Goal: Task Accomplishment & Management: Use online tool/utility

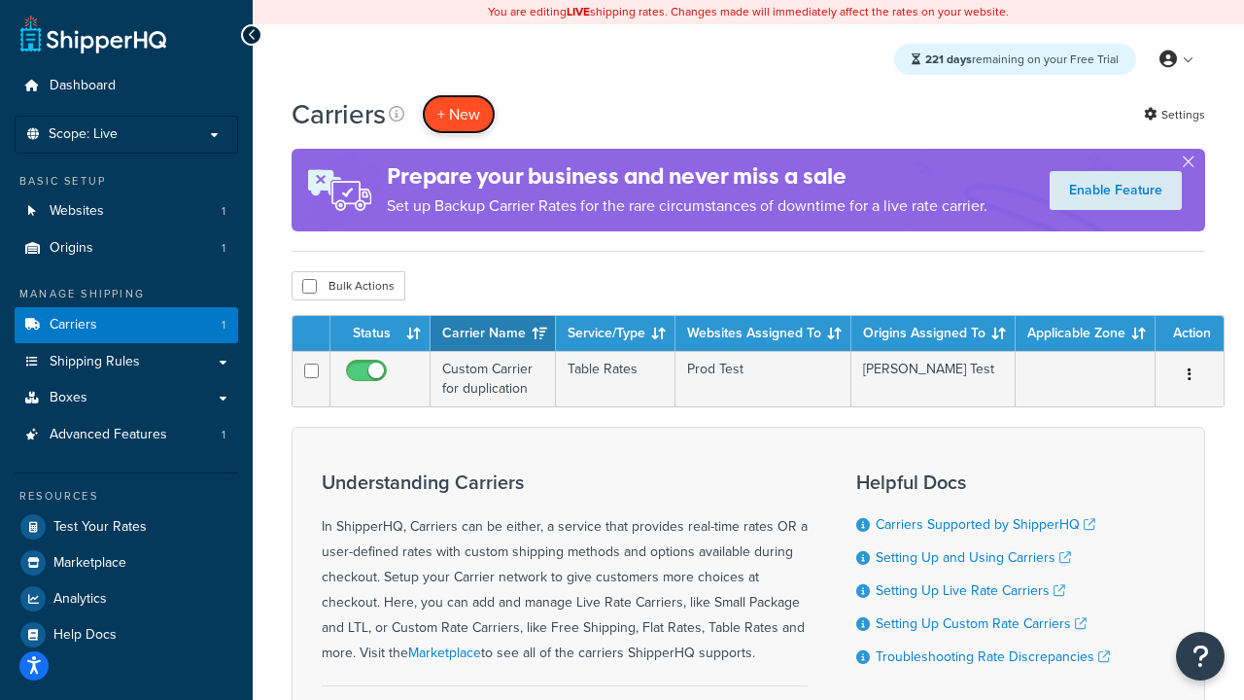
click at [459, 114] on button "+ New" at bounding box center [459, 114] width 74 height 40
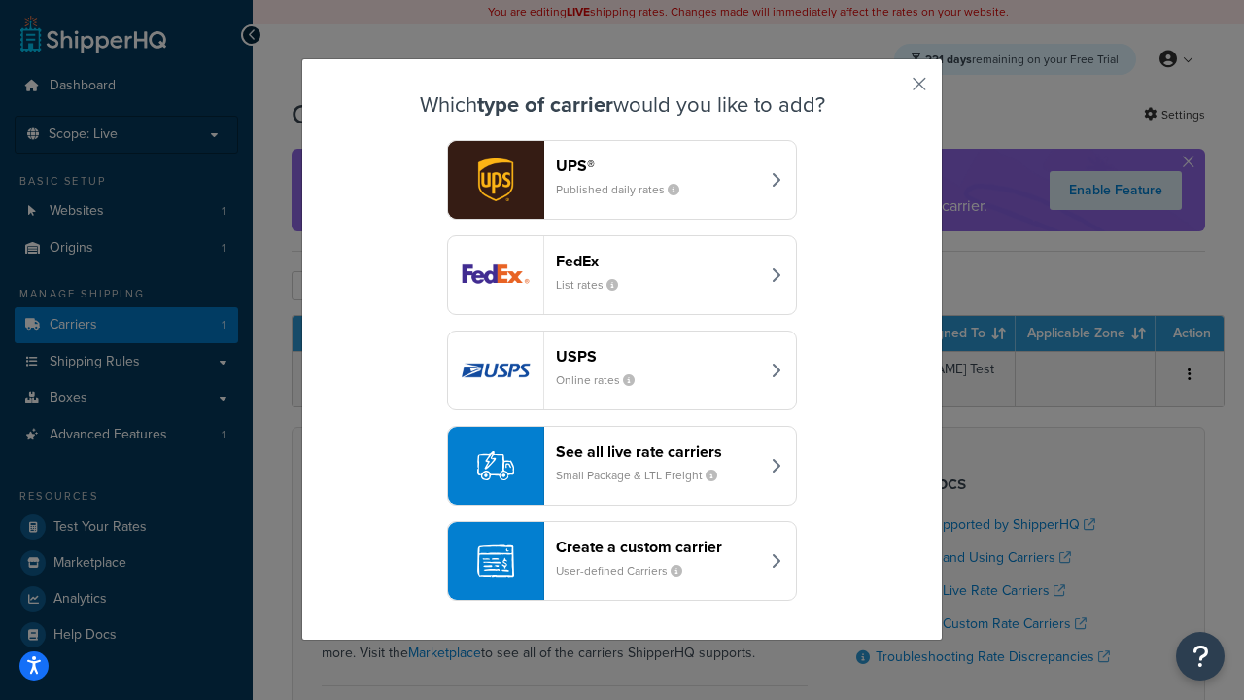
click at [657, 261] on header "FedEx" at bounding box center [657, 261] width 203 height 18
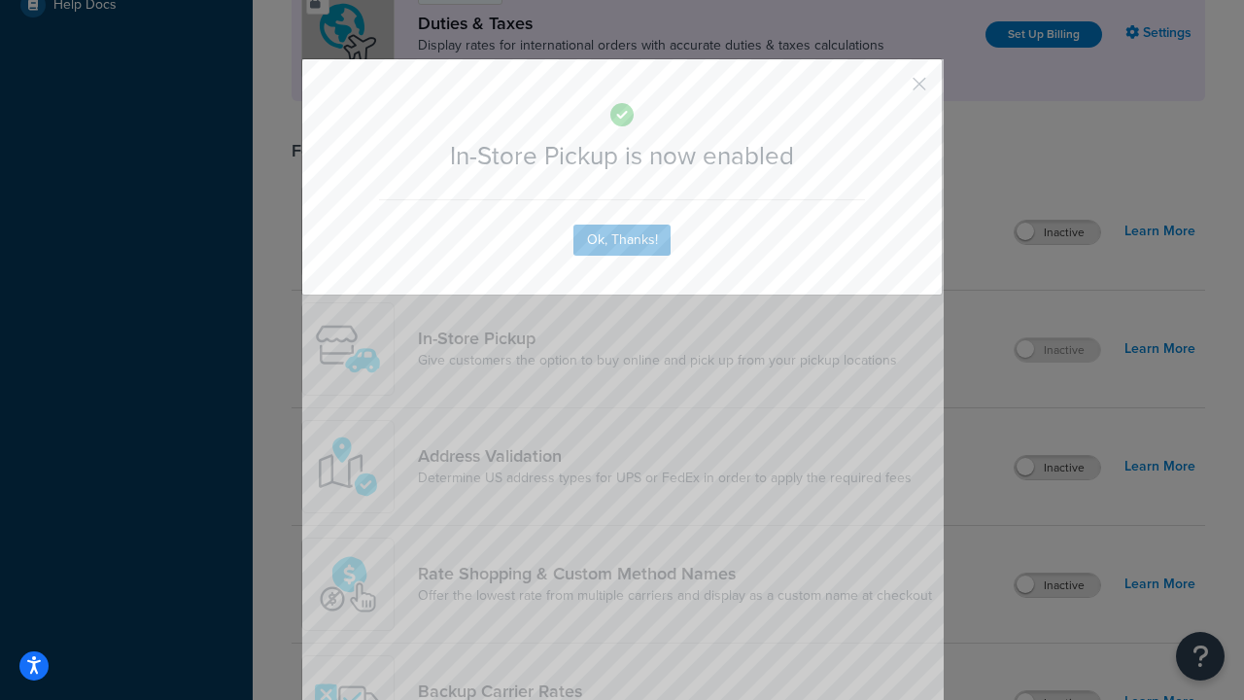
scroll to position [667, 0]
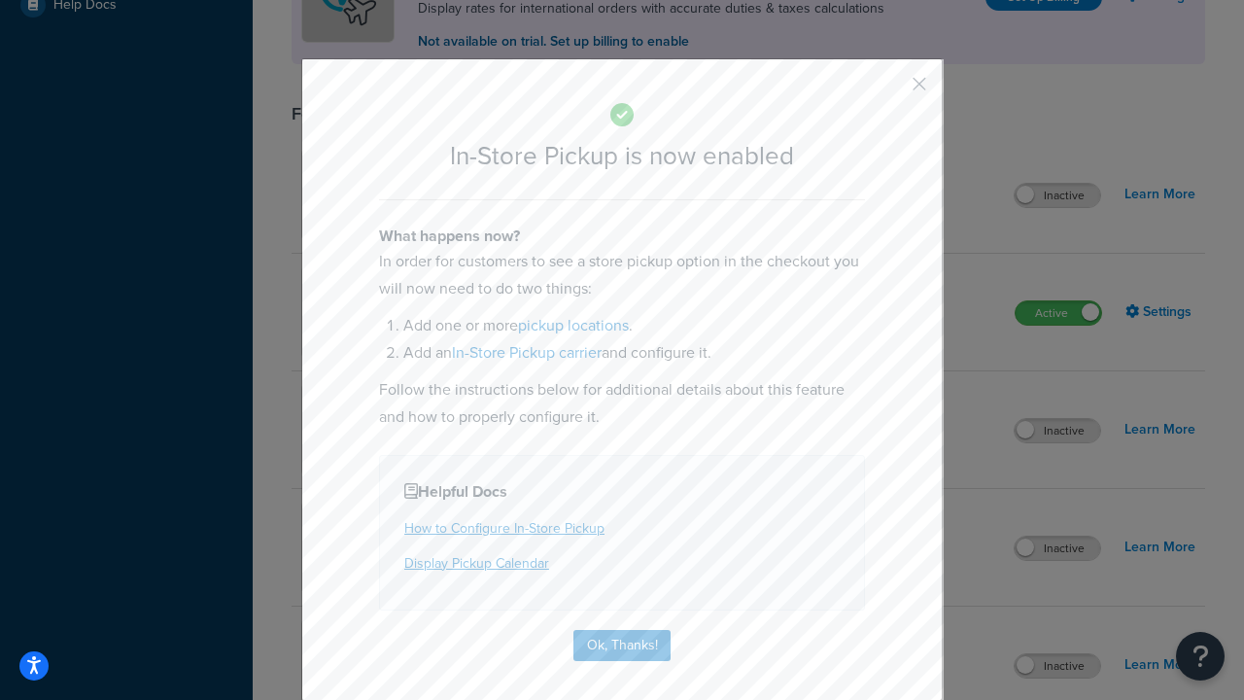
click at [890, 90] on button "button" at bounding box center [890, 90] width 5 height 5
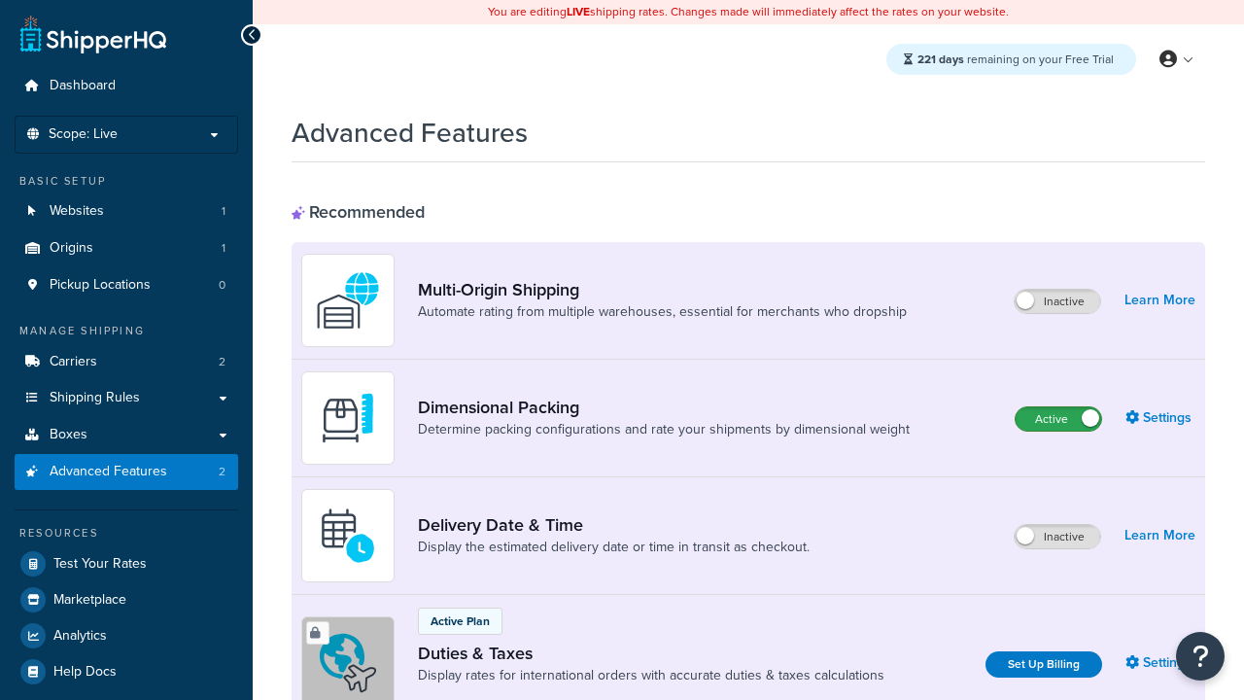
click at [1059, 419] on label "Active" at bounding box center [1059, 418] width 86 height 23
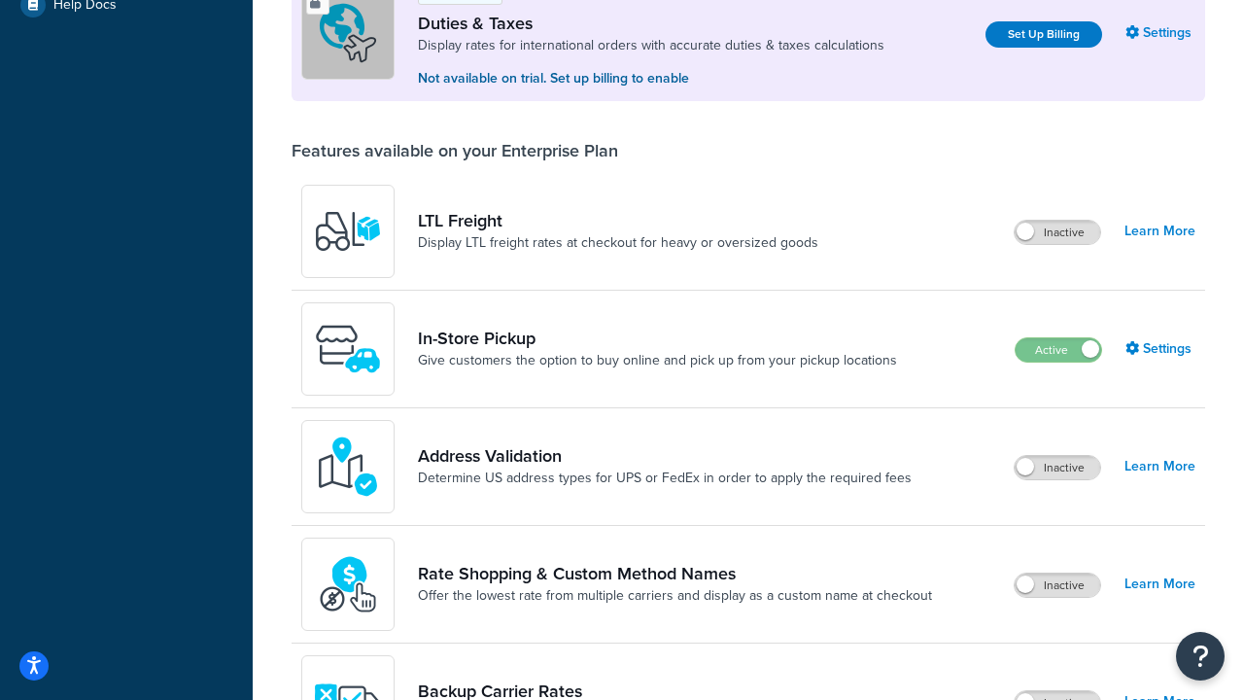
scroll to position [593, 0]
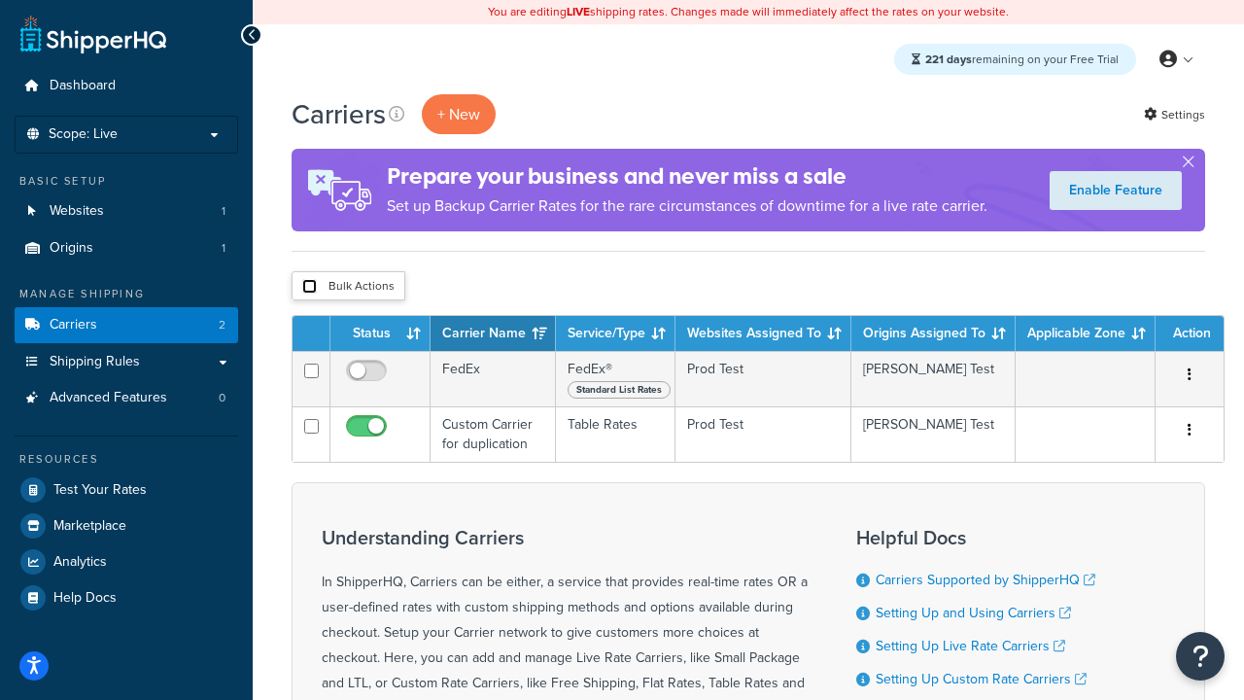
click at [309, 287] on input "checkbox" at bounding box center [309, 286] width 15 height 15
checkbox input "true"
click at [0, 0] on button "Delete" at bounding box center [0, 0] width 0 height 0
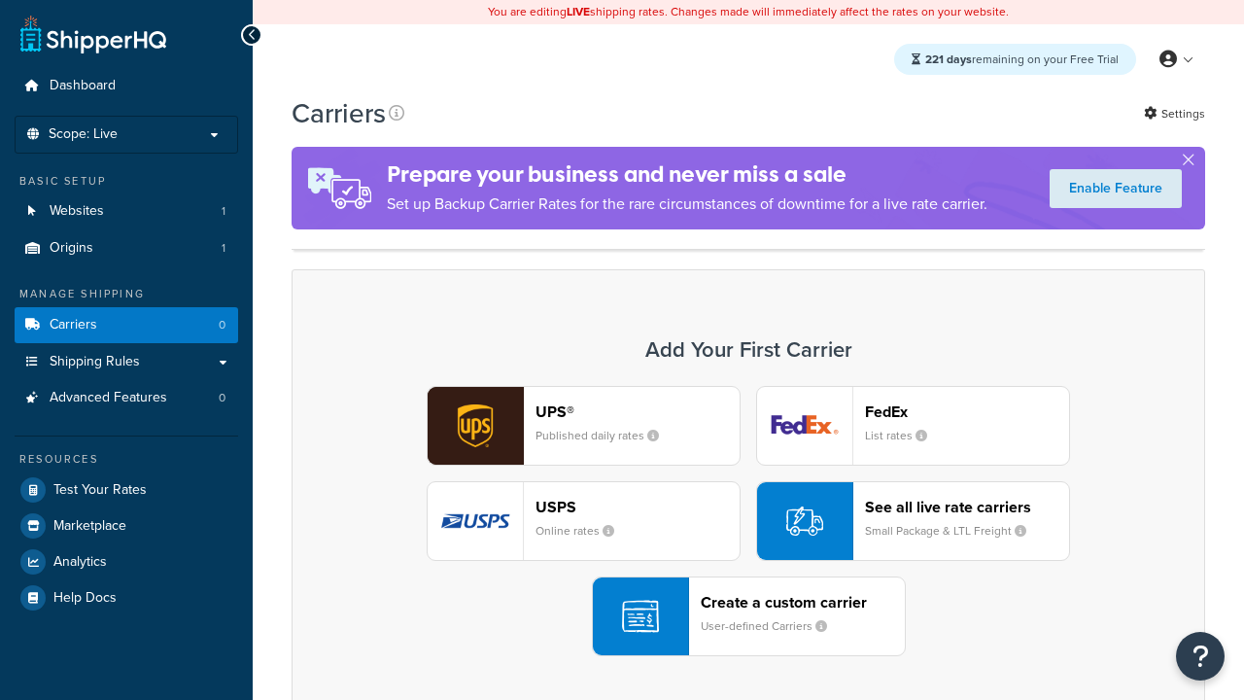
scroll to position [171, 0]
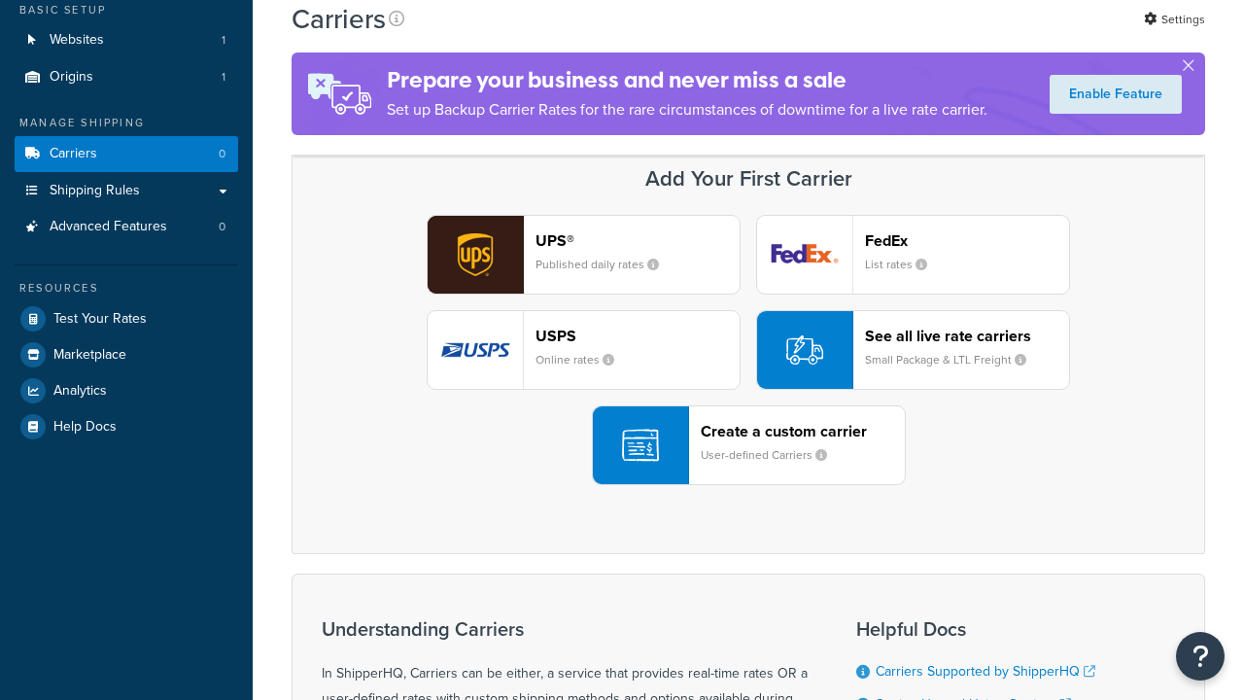
click at [748, 445] on div "Create a custom carrier User-defined Carriers" at bounding box center [803, 445] width 204 height 47
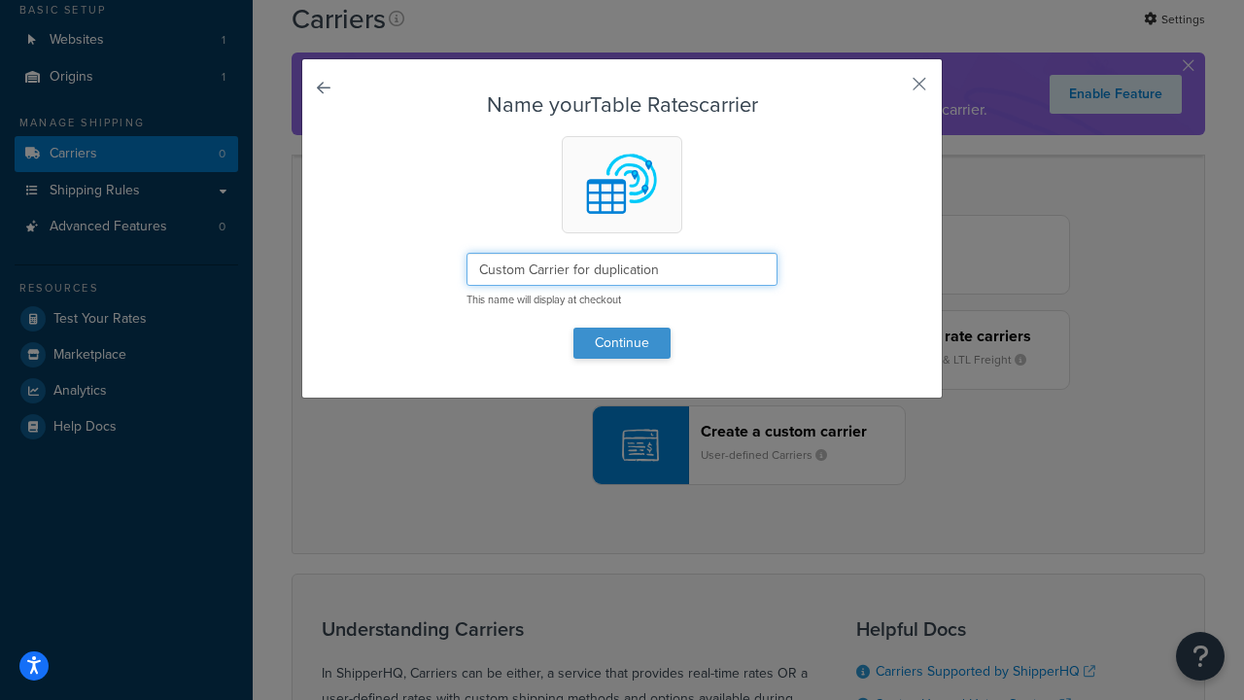
type input "Custom Carrier for duplication"
click at [622, 342] on button "Continue" at bounding box center [622, 343] width 97 height 31
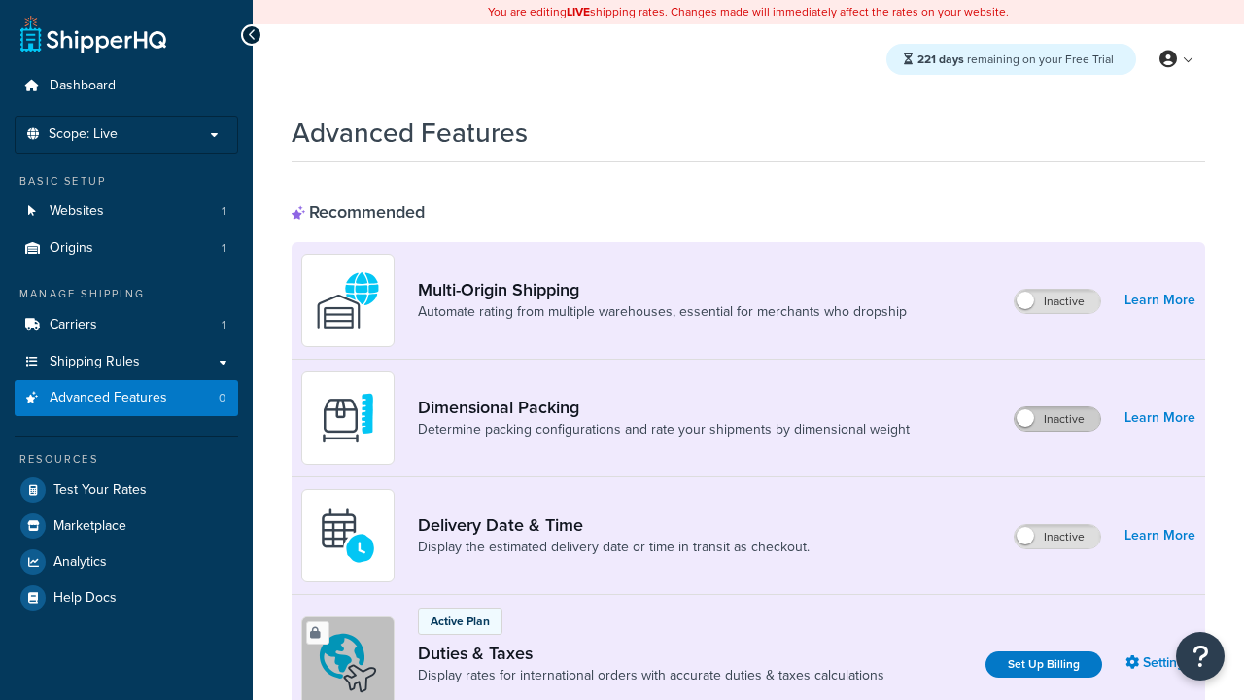
click at [1058, 419] on label "Inactive" at bounding box center [1058, 418] width 86 height 23
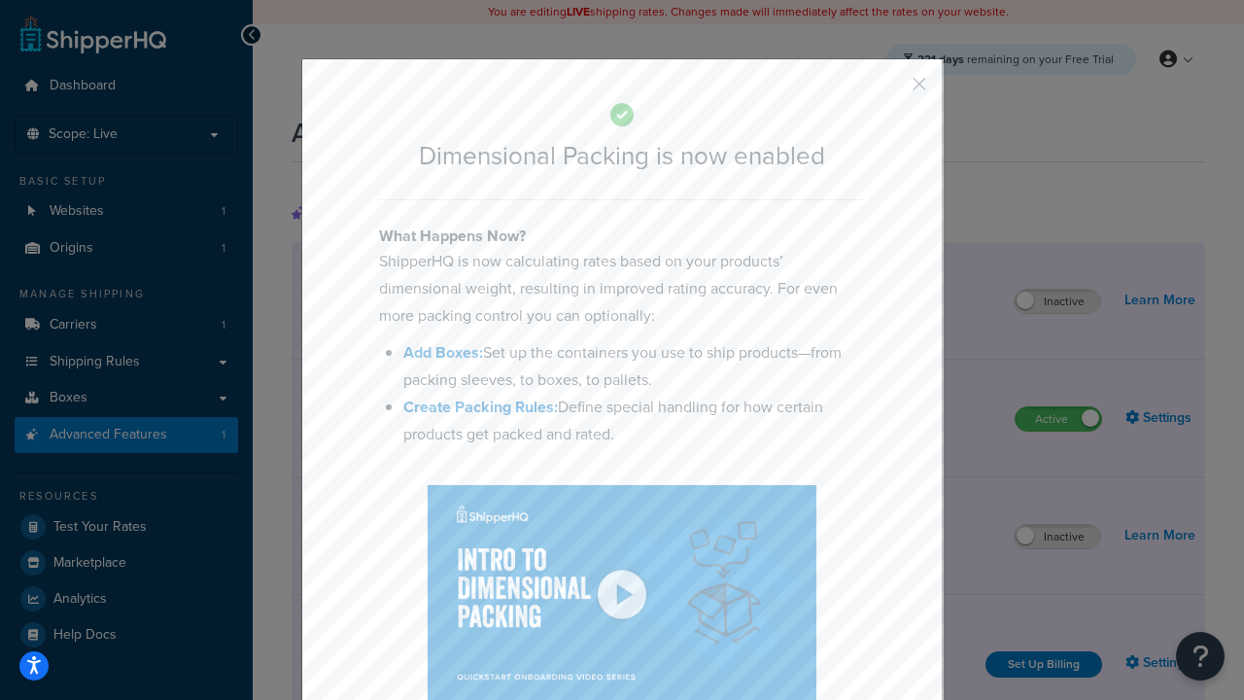
click at [890, 90] on button "button" at bounding box center [890, 90] width 5 height 5
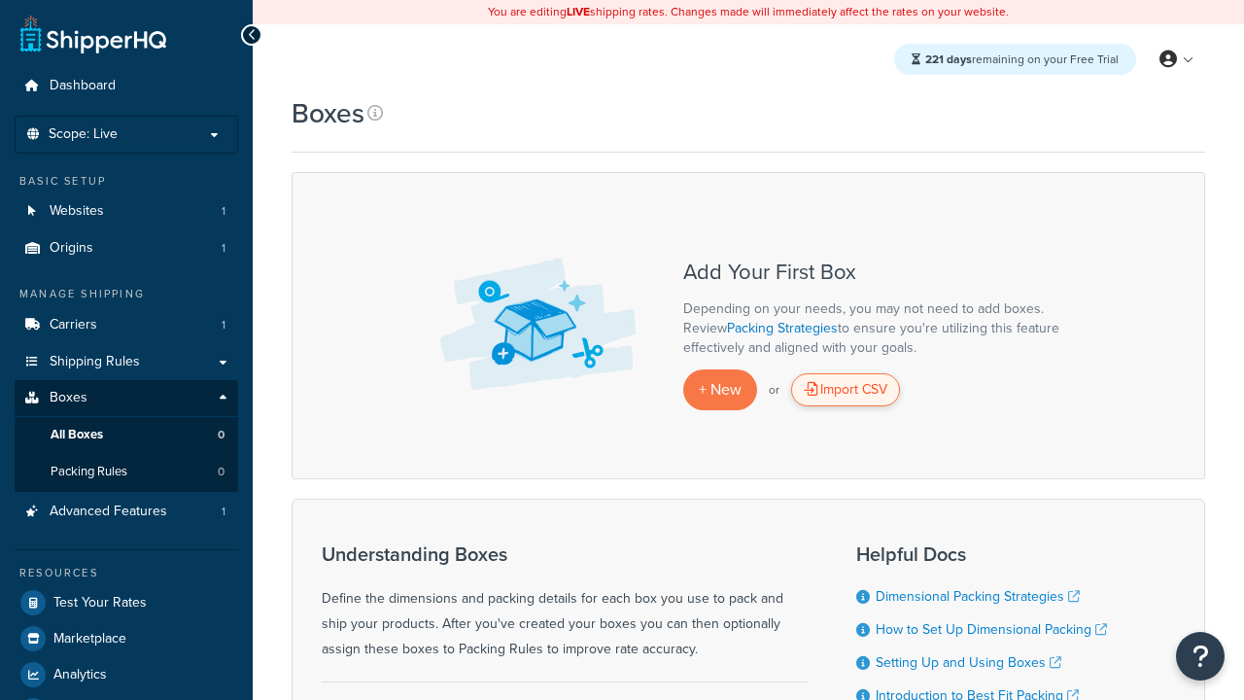
click at [846, 390] on div "Import CSV" at bounding box center [845, 389] width 109 height 33
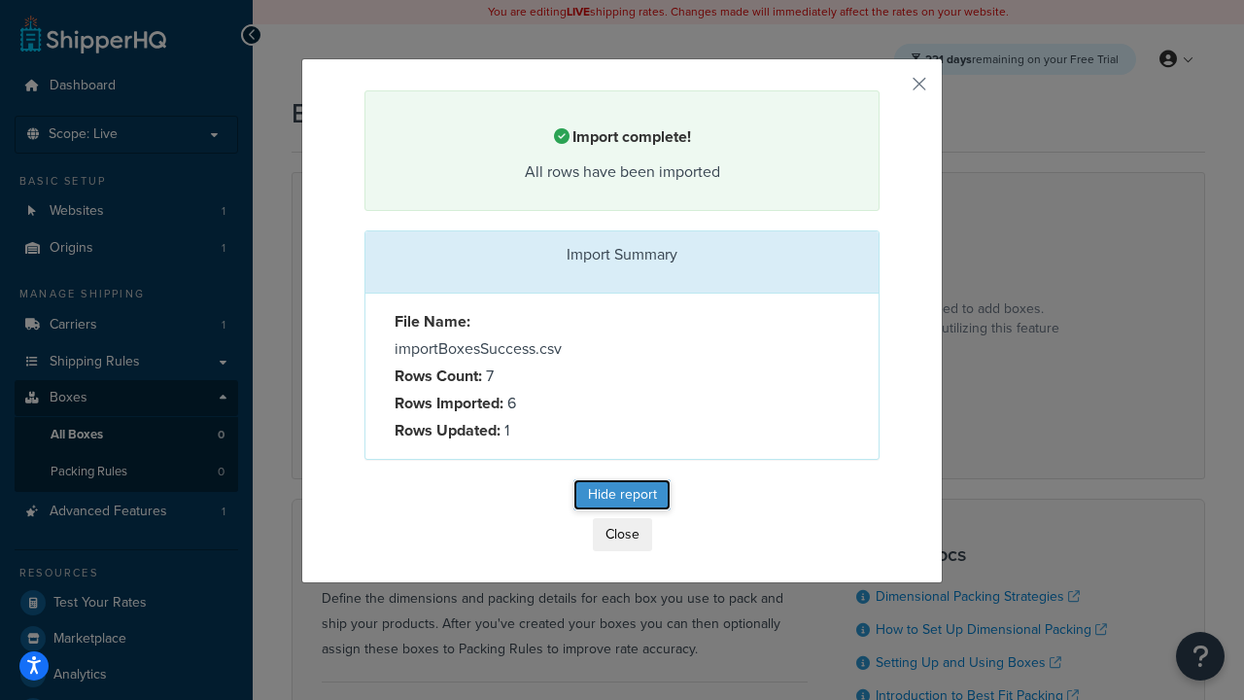
click at [622, 498] on button "Hide report" at bounding box center [622, 494] width 97 height 31
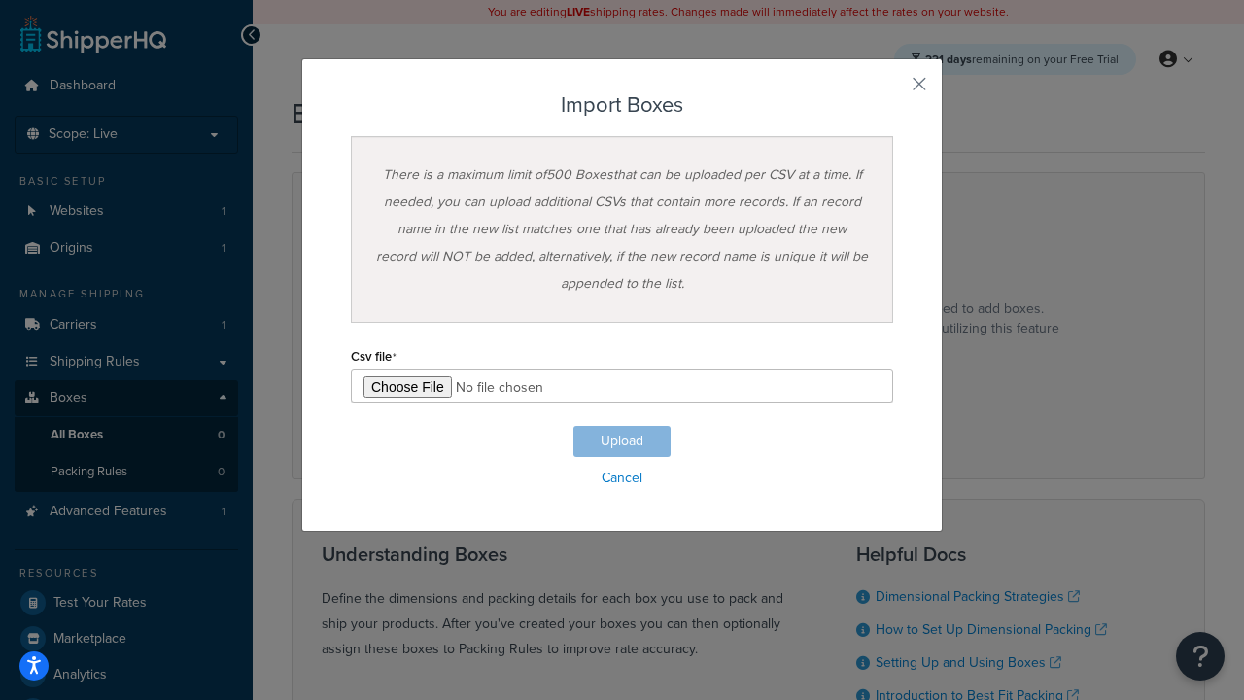
click at [622, 105] on h3 "Import Boxes" at bounding box center [622, 104] width 542 height 23
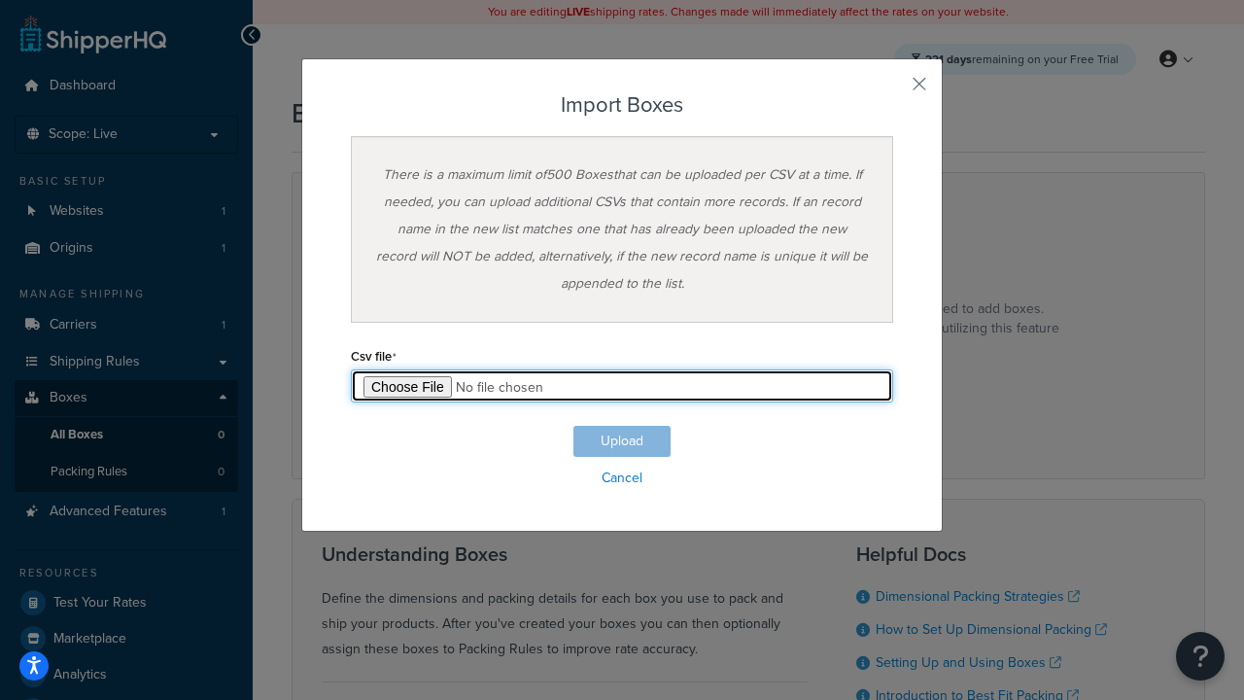
click at [622, 386] on input "file" at bounding box center [622, 385] width 542 height 33
type input "C:\fakepath\importBoxesFailure.csv"
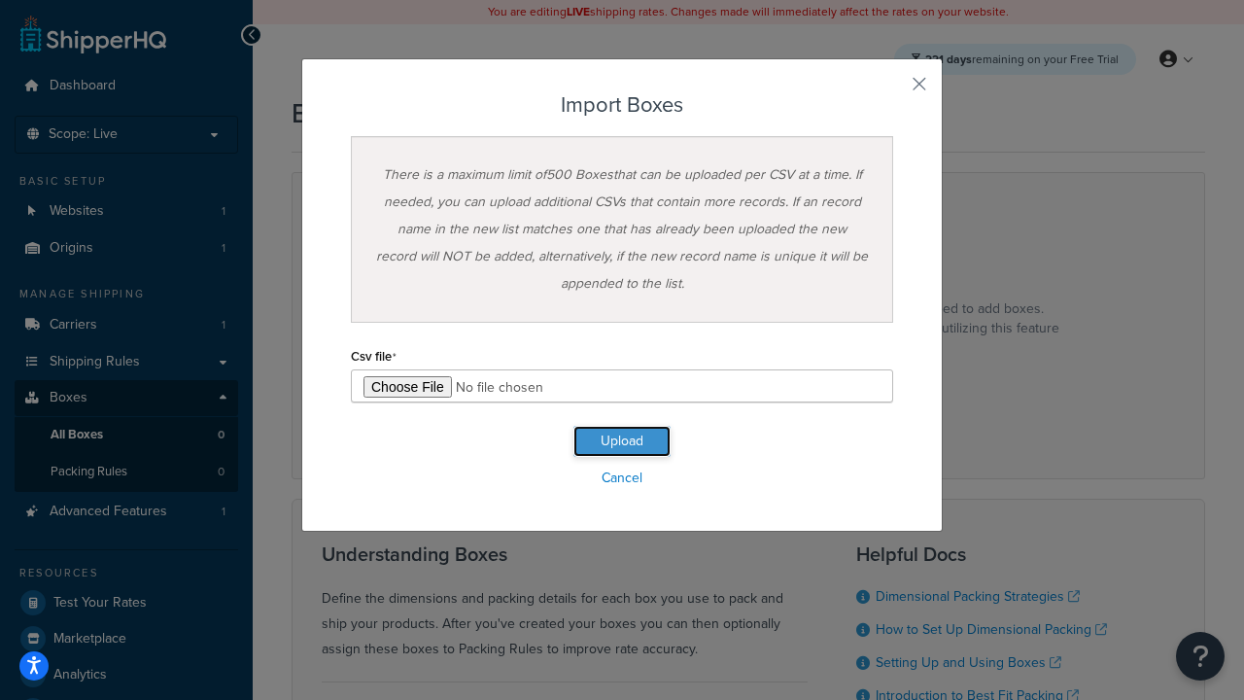
click at [622, 441] on button "Upload" at bounding box center [622, 441] width 97 height 31
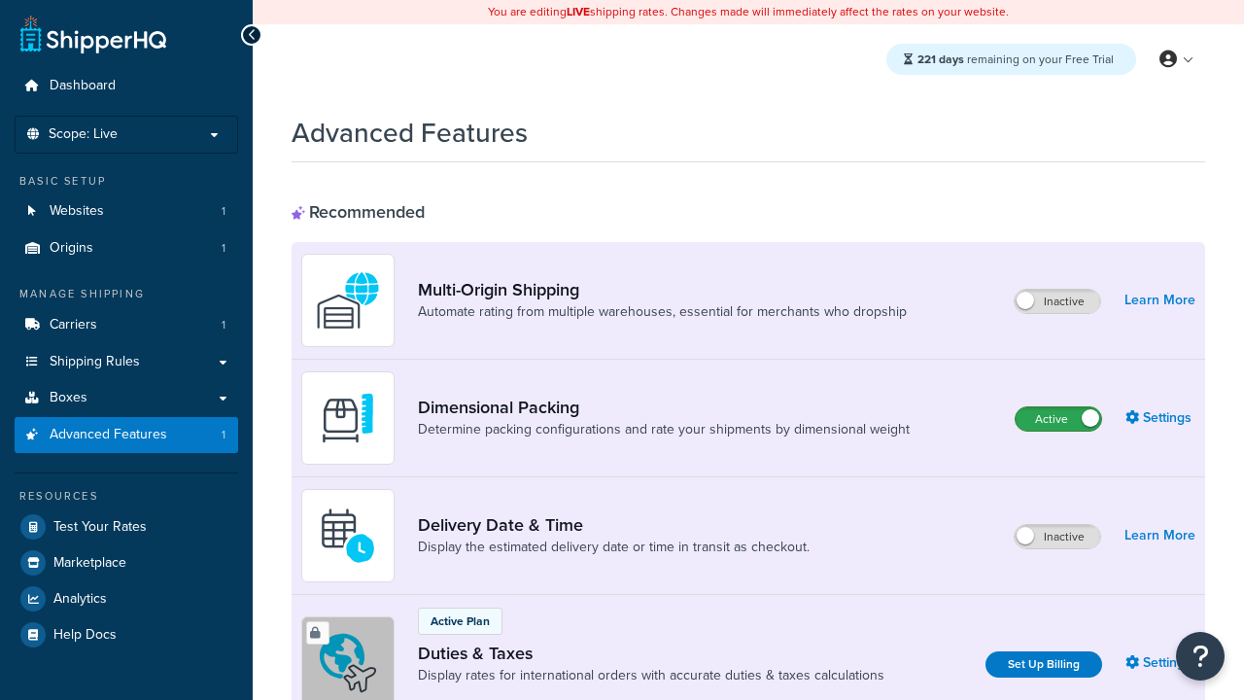
click at [1059, 419] on label "Active" at bounding box center [1059, 418] width 86 height 23
